Goal: Task Accomplishment & Management: Manage account settings

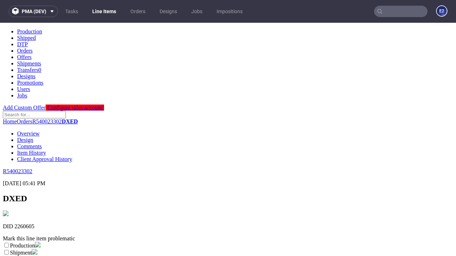
scroll to position [125, 0]
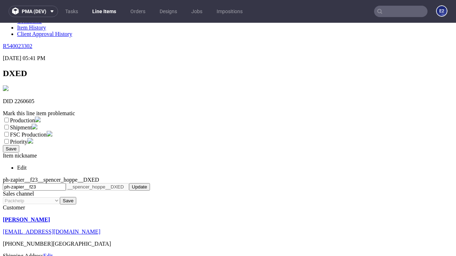
select select "dtp_ca_needed"
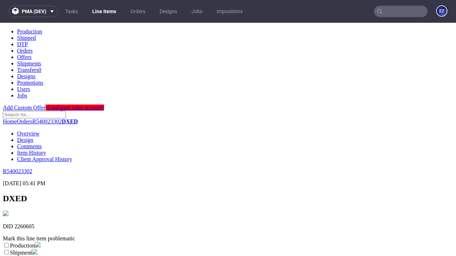
scroll to position [0, 0]
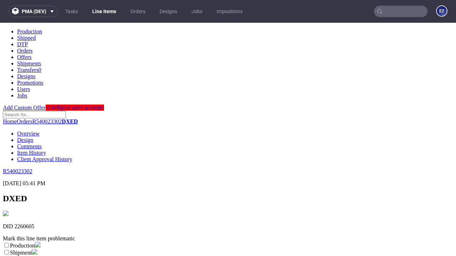
checkbox input "true"
